Goal: Complete application form: Complete application form

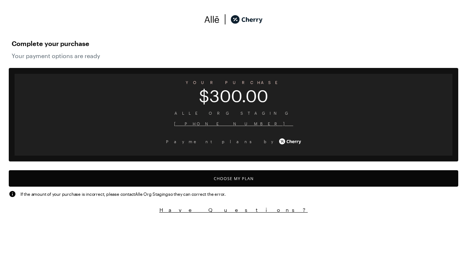
click at [233, 185] on button "Choose My Plan" at bounding box center [233, 178] width 449 height 16
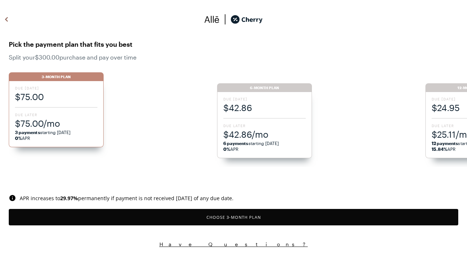
click at [233, 217] on button "Choose 3 -Month Plan" at bounding box center [233, 217] width 449 height 16
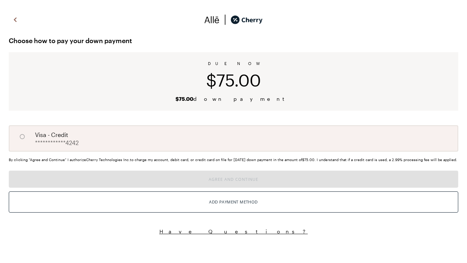
click at [22, 136] on input "A" at bounding box center [22, 136] width 12 height 12
radio input "true"
click at [233, 187] on button "Agree and Continue" at bounding box center [233, 178] width 449 height 17
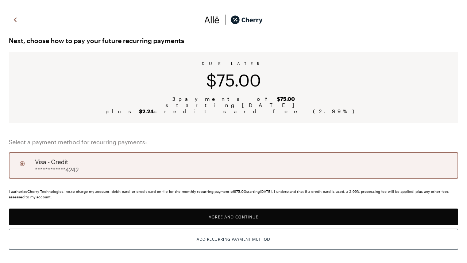
click at [233, 216] on button "Agree and Continue" at bounding box center [233, 216] width 449 height 16
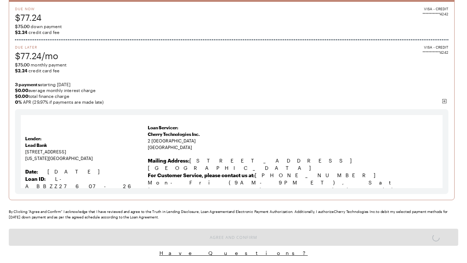
scroll to position [5, 0]
